Goal: Task Accomplishment & Management: Use online tool/utility

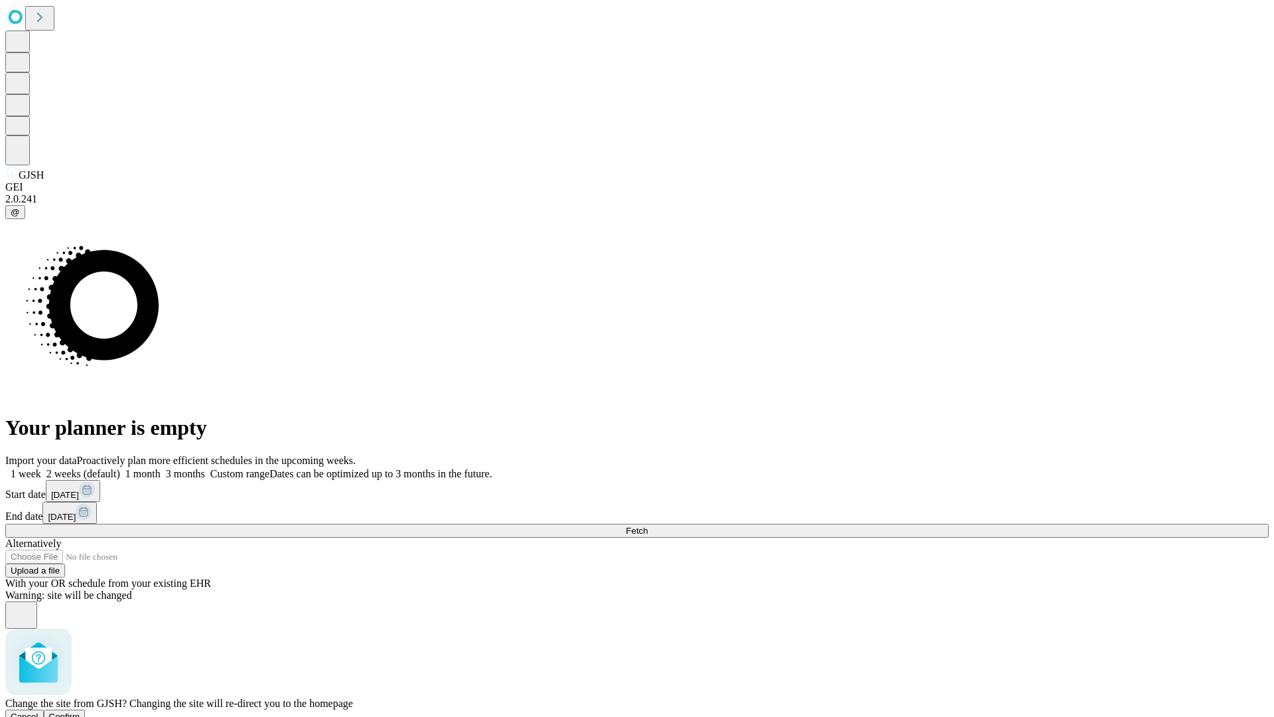
click at [80, 711] on span "Confirm" at bounding box center [64, 716] width 31 height 10
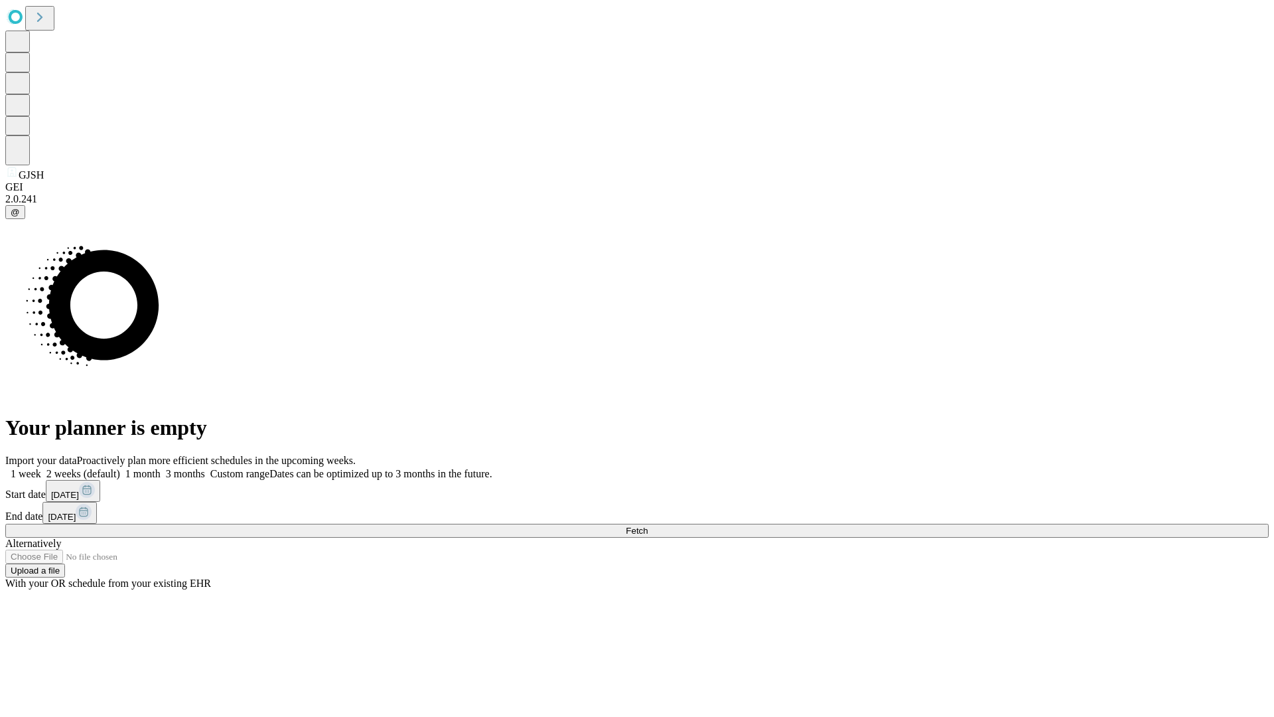
click at [120, 468] on label "2 weeks (default)" at bounding box center [80, 473] width 79 height 11
click at [648, 526] on span "Fetch" at bounding box center [637, 531] width 22 height 10
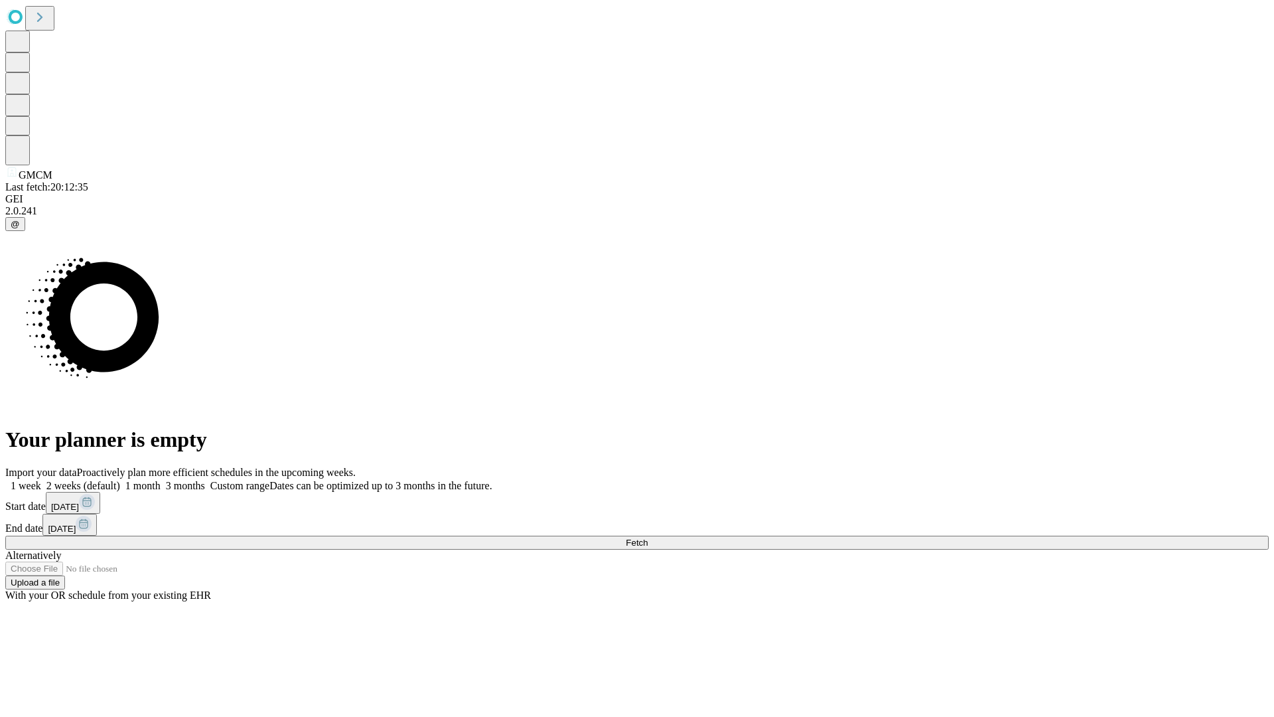
click at [120, 480] on label "2 weeks (default)" at bounding box center [80, 485] width 79 height 11
click at [648, 538] on span "Fetch" at bounding box center [637, 543] width 22 height 10
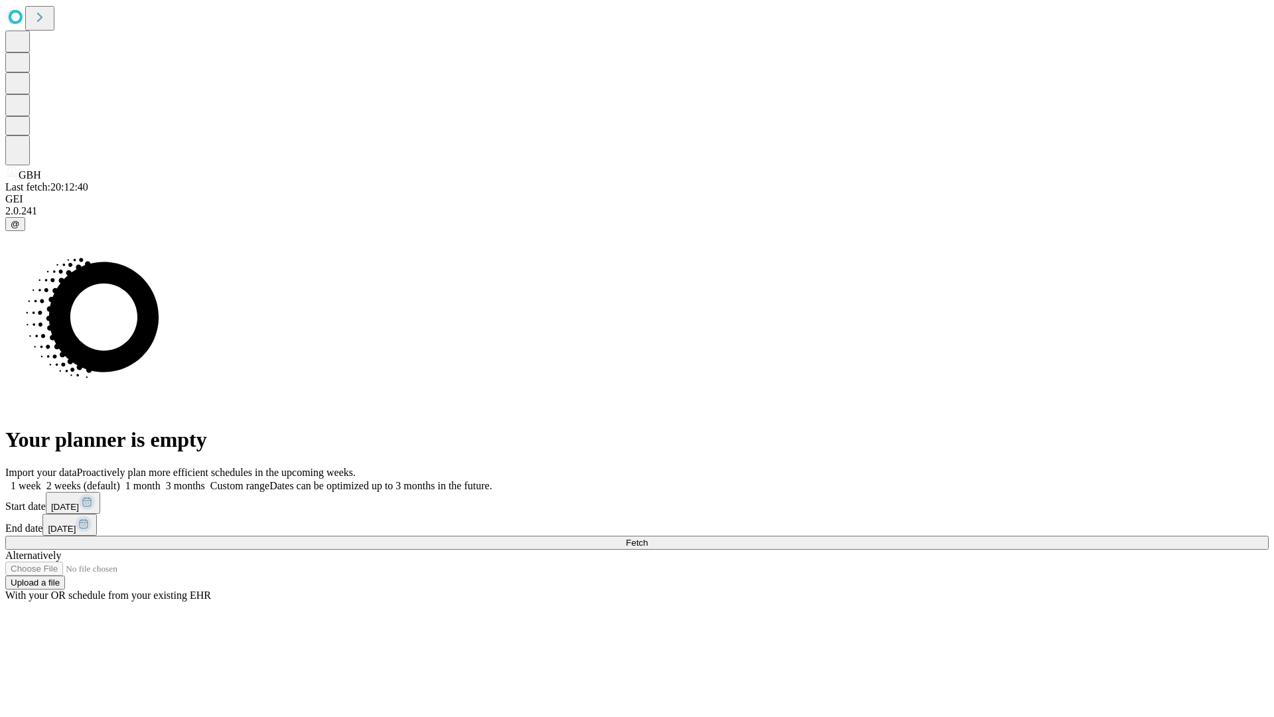
click at [120, 480] on label "2 weeks (default)" at bounding box center [80, 485] width 79 height 11
click at [648, 538] on span "Fetch" at bounding box center [637, 543] width 22 height 10
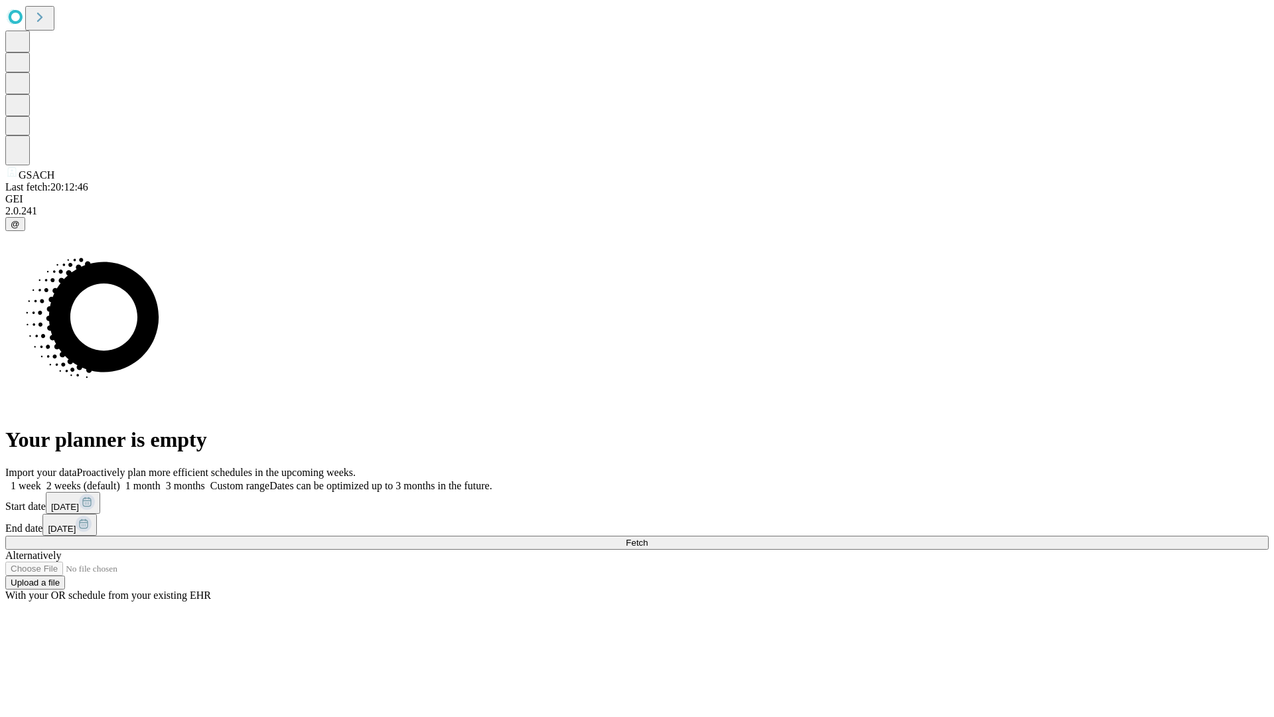
click at [120, 480] on label "2 weeks (default)" at bounding box center [80, 485] width 79 height 11
click at [648, 538] on span "Fetch" at bounding box center [637, 543] width 22 height 10
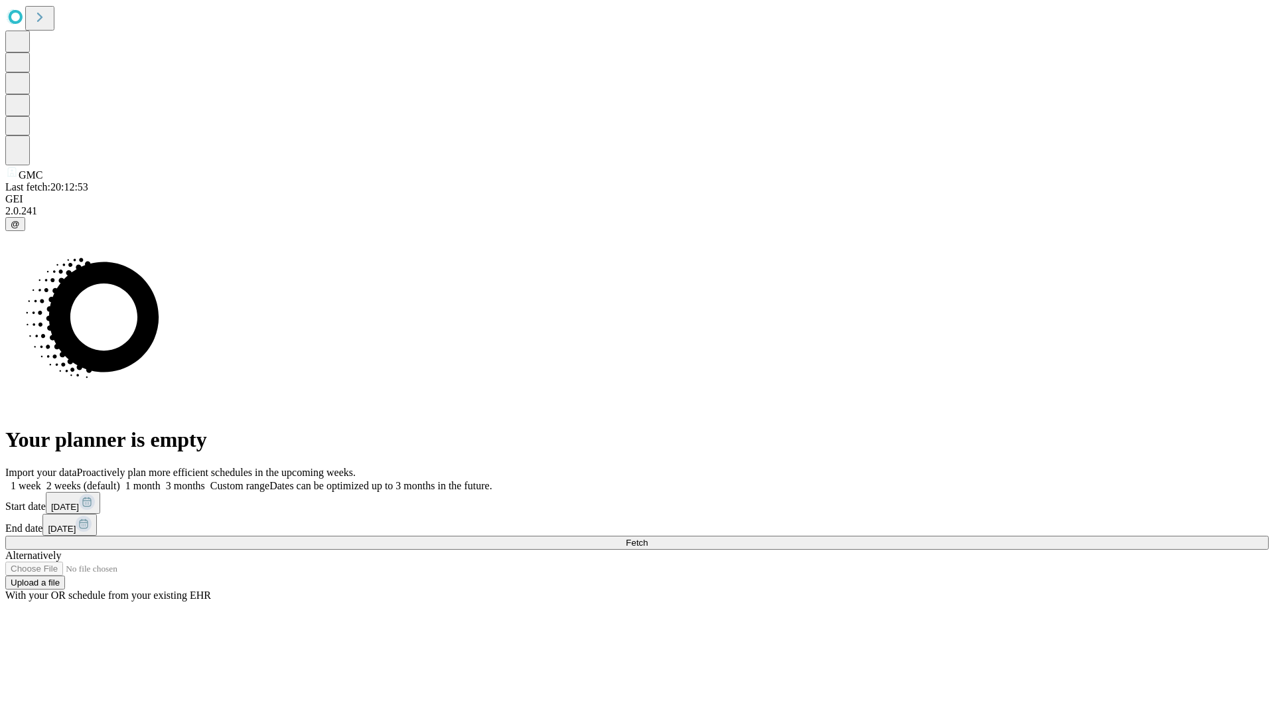
click at [120, 480] on label "2 weeks (default)" at bounding box center [80, 485] width 79 height 11
click at [648, 538] on span "Fetch" at bounding box center [637, 543] width 22 height 10
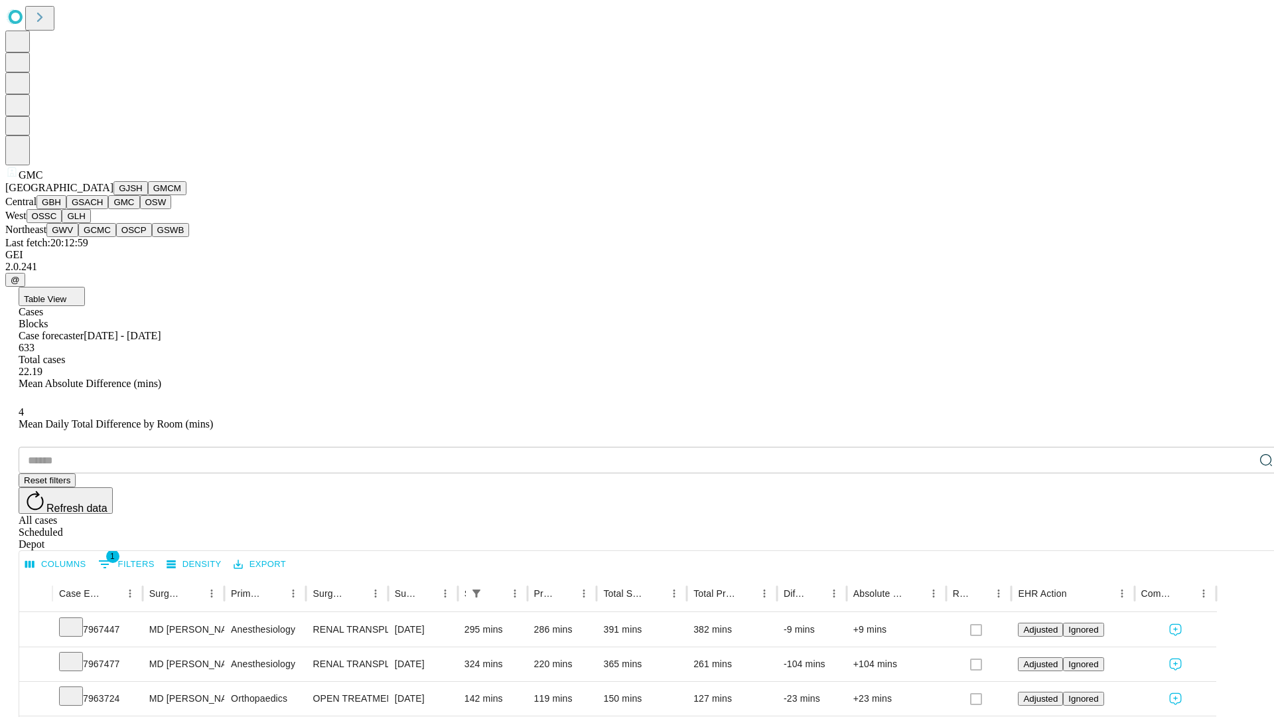
click at [140, 209] on button "OSW" at bounding box center [156, 202] width 32 height 14
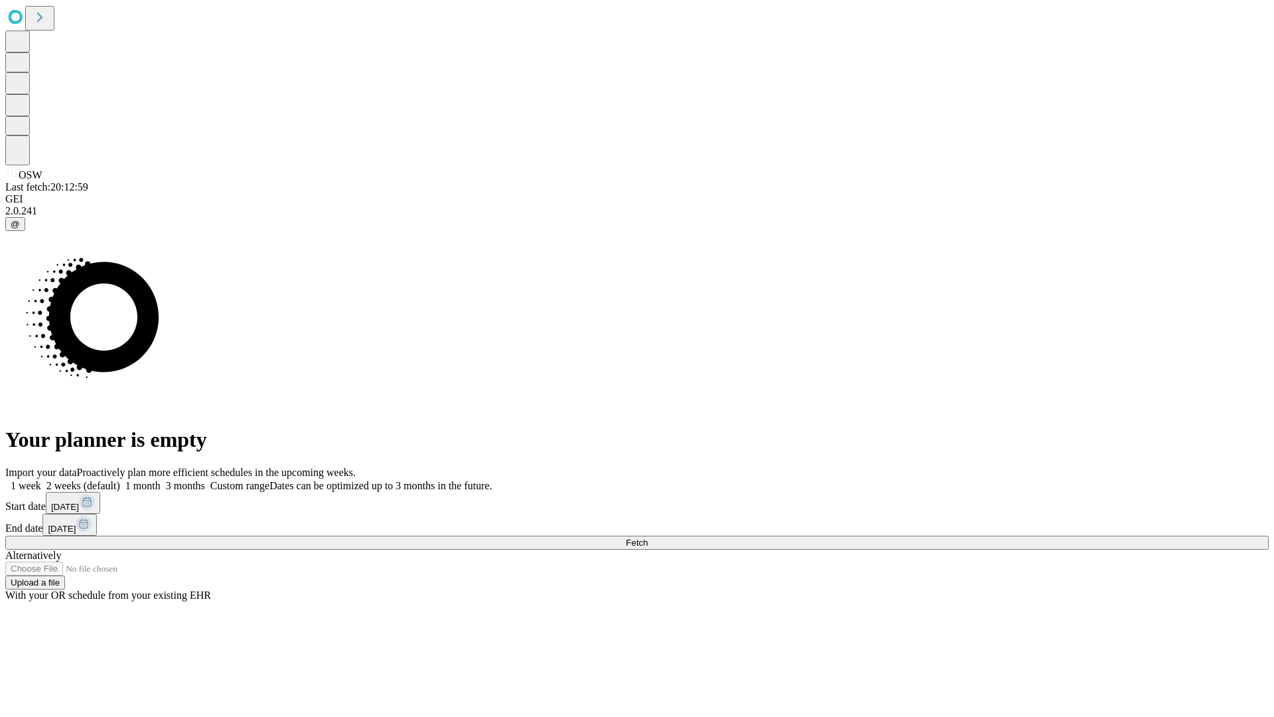
click at [120, 480] on label "2 weeks (default)" at bounding box center [80, 485] width 79 height 11
click at [648, 538] on span "Fetch" at bounding box center [637, 543] width 22 height 10
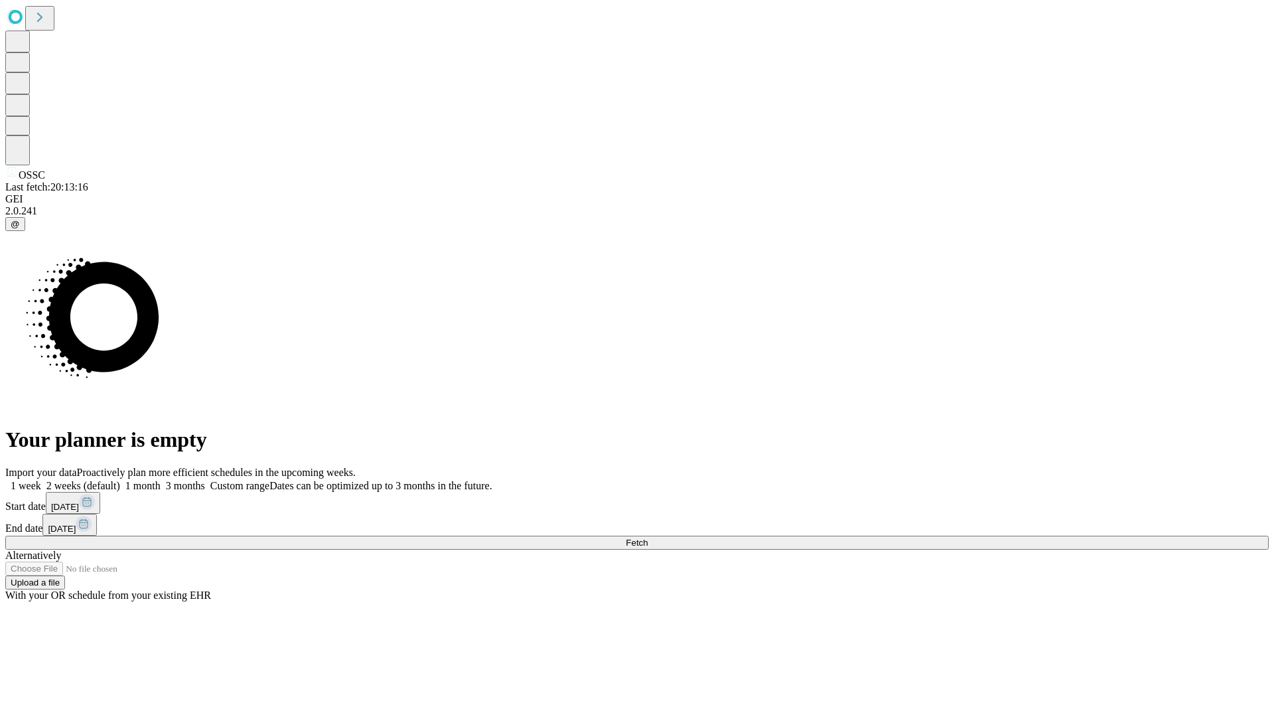
click at [120, 480] on label "2 weeks (default)" at bounding box center [80, 485] width 79 height 11
click at [648, 538] on span "Fetch" at bounding box center [637, 543] width 22 height 10
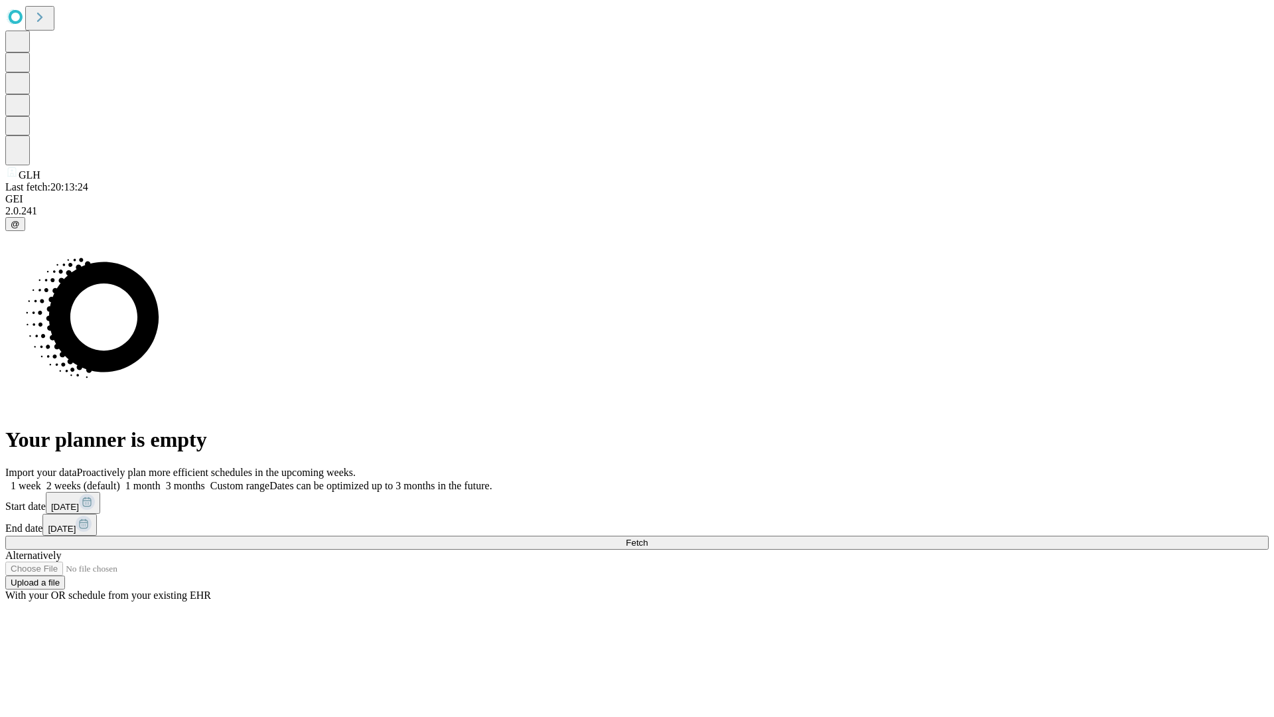
click at [120, 480] on label "2 weeks (default)" at bounding box center [80, 485] width 79 height 11
click at [648, 538] on span "Fetch" at bounding box center [637, 543] width 22 height 10
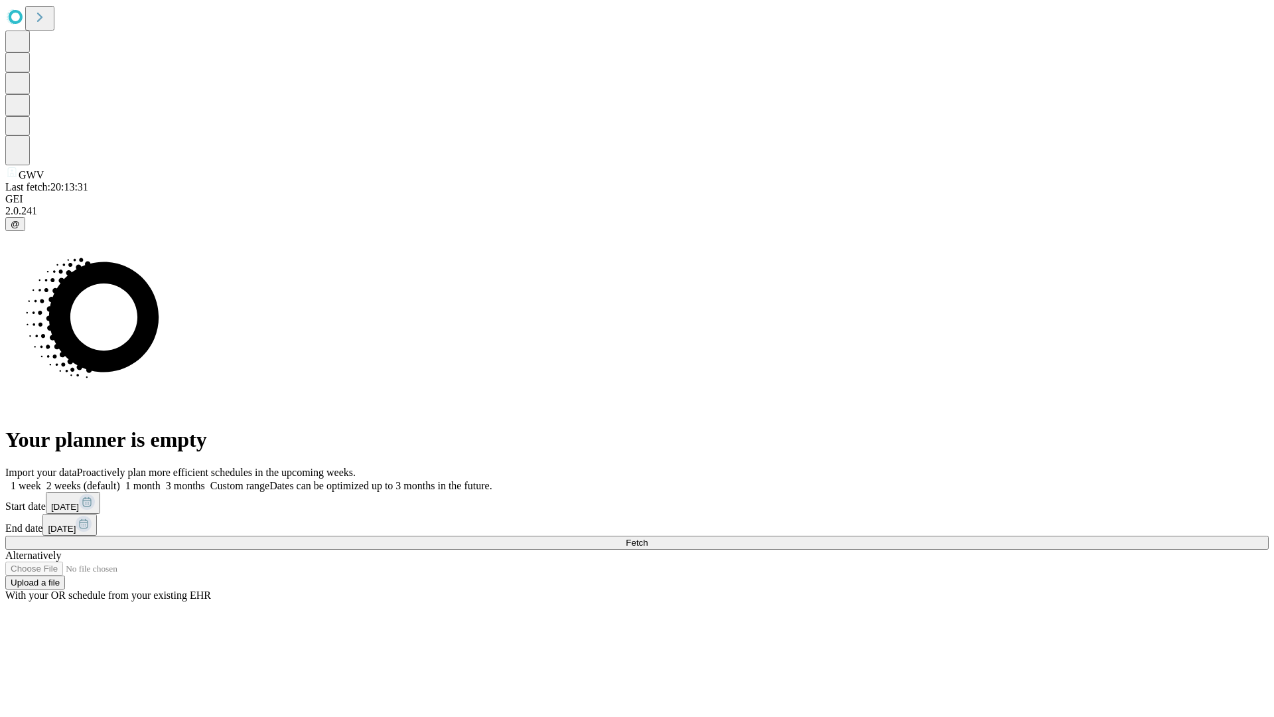
click at [120, 480] on label "2 weeks (default)" at bounding box center [80, 485] width 79 height 11
click at [648, 538] on span "Fetch" at bounding box center [637, 543] width 22 height 10
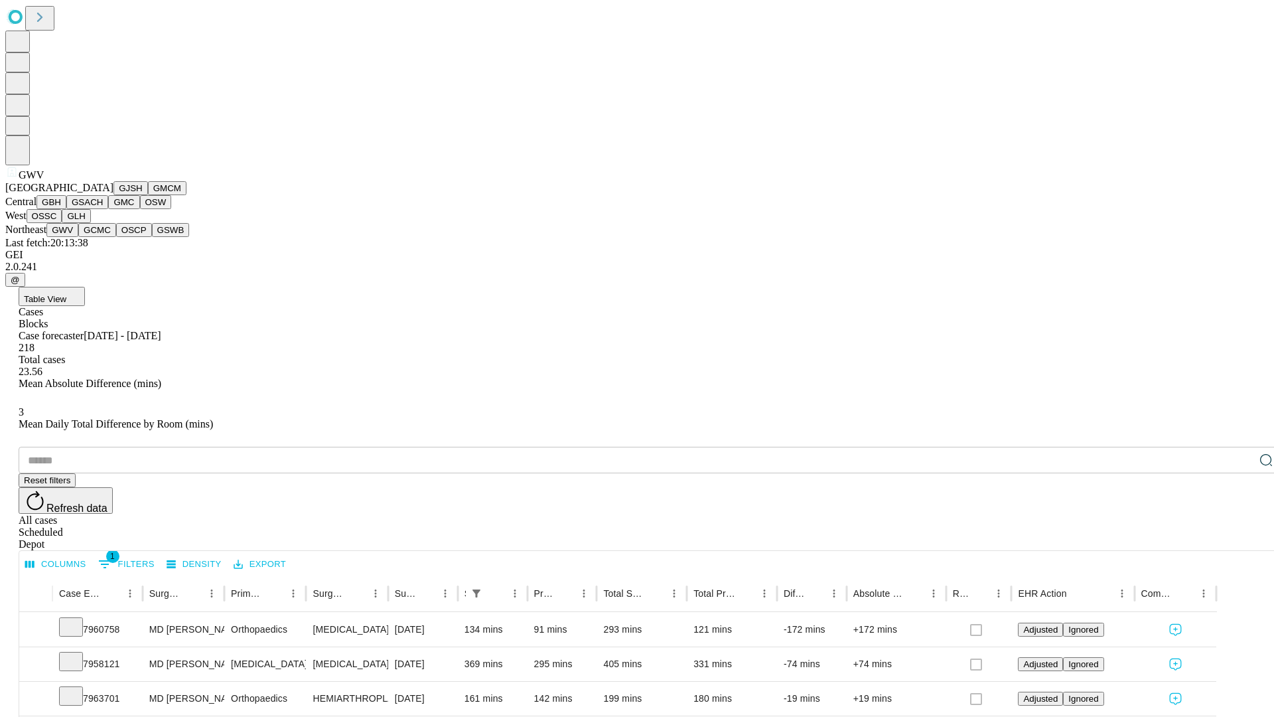
click at [103, 237] on button "GCMC" at bounding box center [97, 230] width 38 height 14
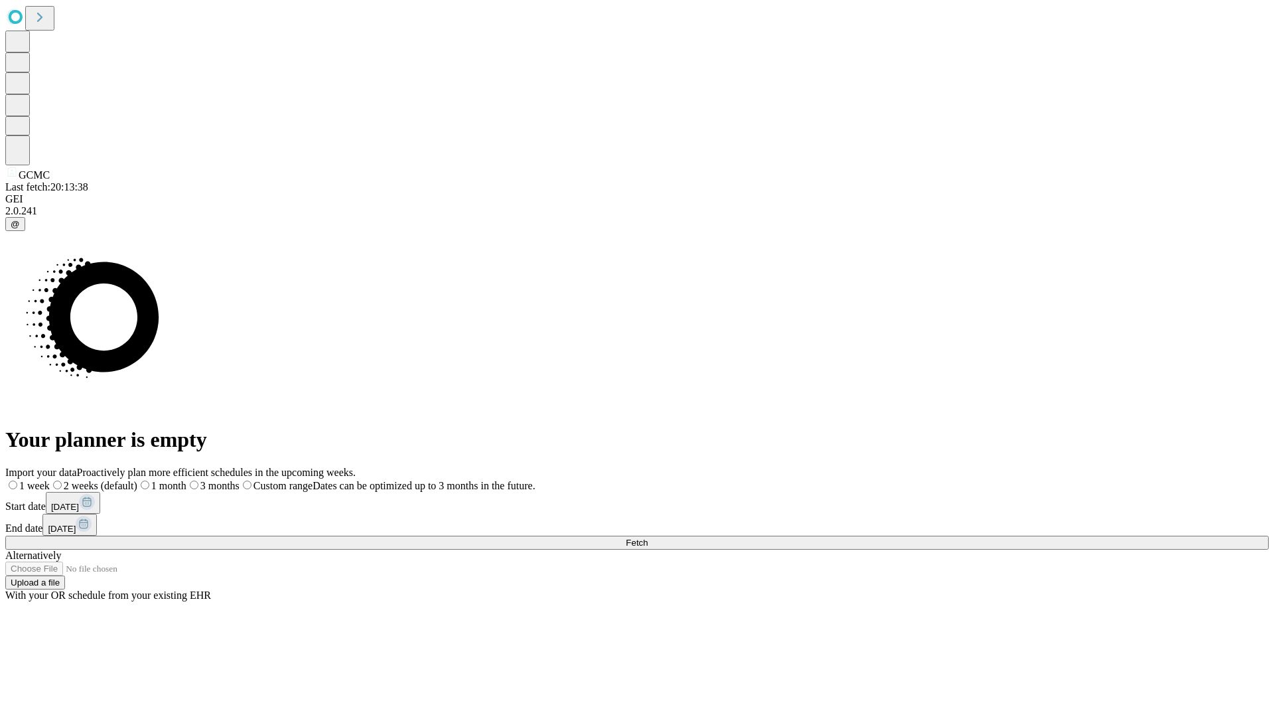
click at [137, 480] on label "2 weeks (default)" at bounding box center [94, 485] width 88 height 11
click at [648, 538] on span "Fetch" at bounding box center [637, 543] width 22 height 10
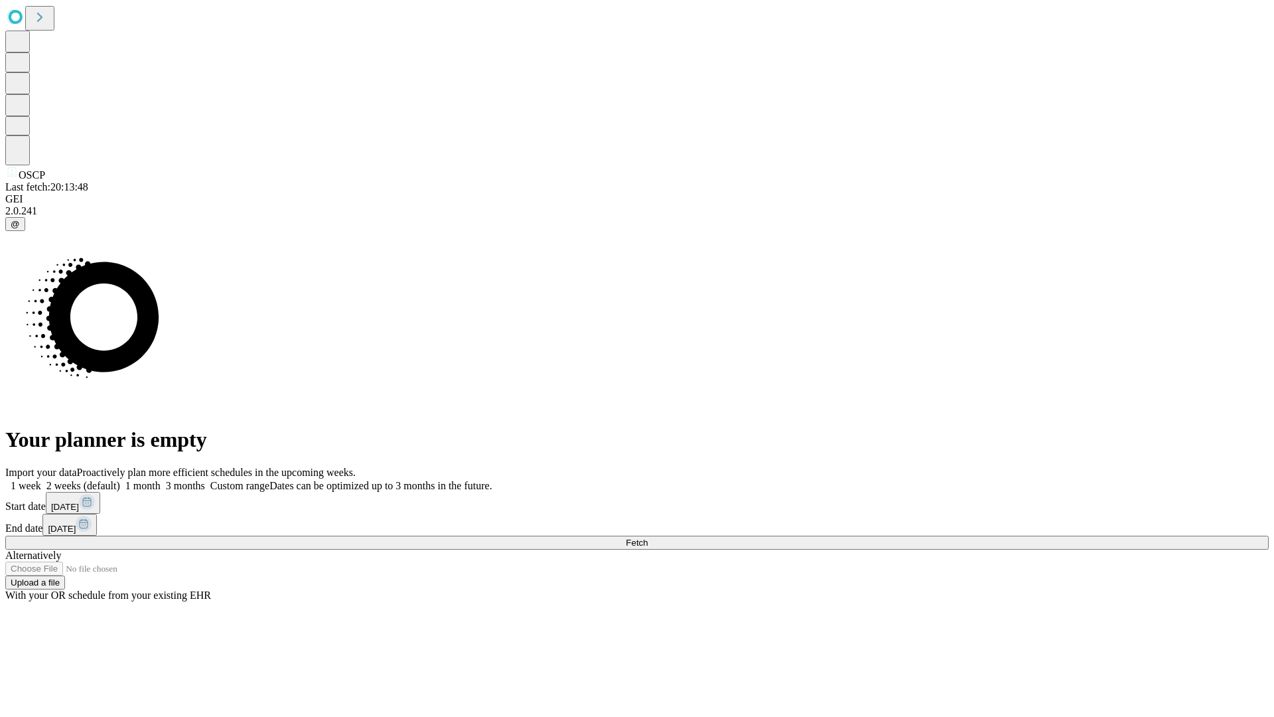
click at [648, 538] on span "Fetch" at bounding box center [637, 543] width 22 height 10
click at [120, 480] on label "2 weeks (default)" at bounding box center [80, 485] width 79 height 11
click at [648, 538] on span "Fetch" at bounding box center [637, 543] width 22 height 10
